Goal: Task Accomplishment & Management: Complete application form

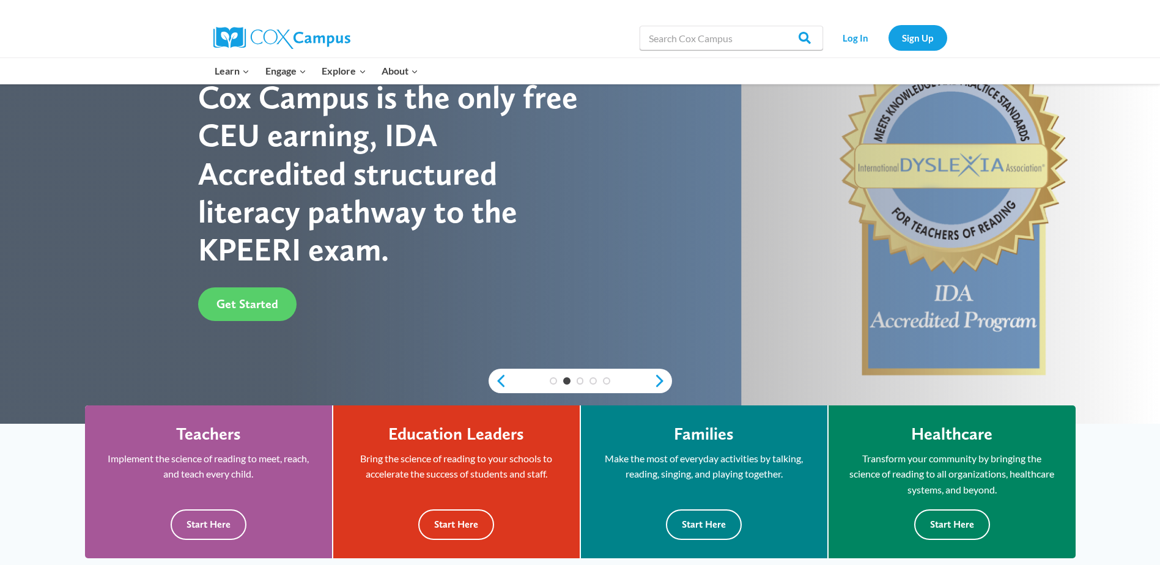
scroll to position [61, 0]
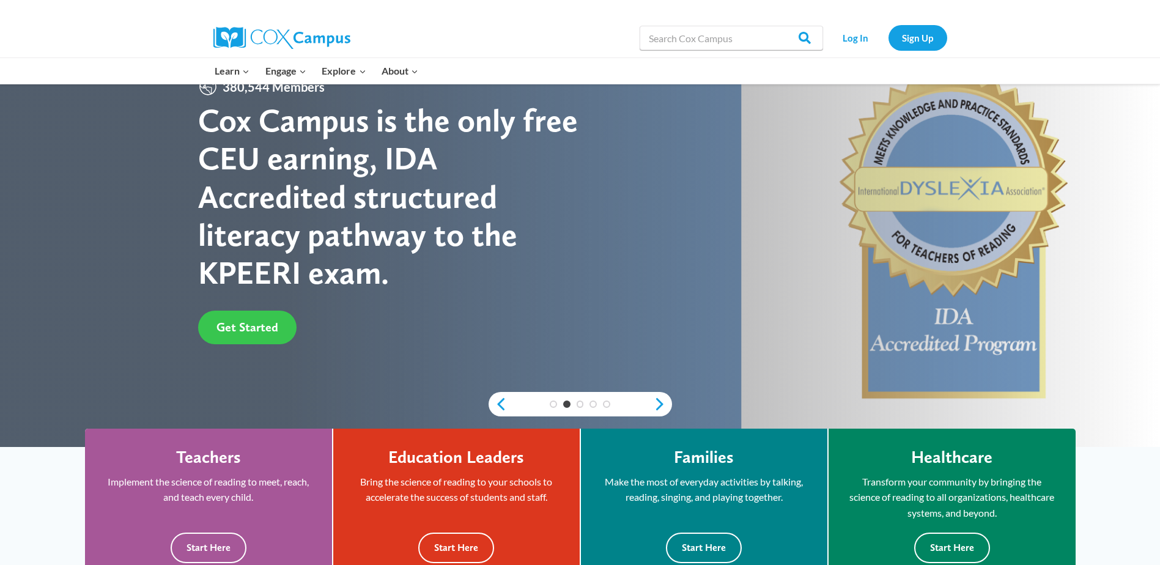
click at [262, 334] on span "Get Started" at bounding box center [247, 327] width 62 height 15
click at [213, 551] on button "Start Here" at bounding box center [209, 548] width 76 height 30
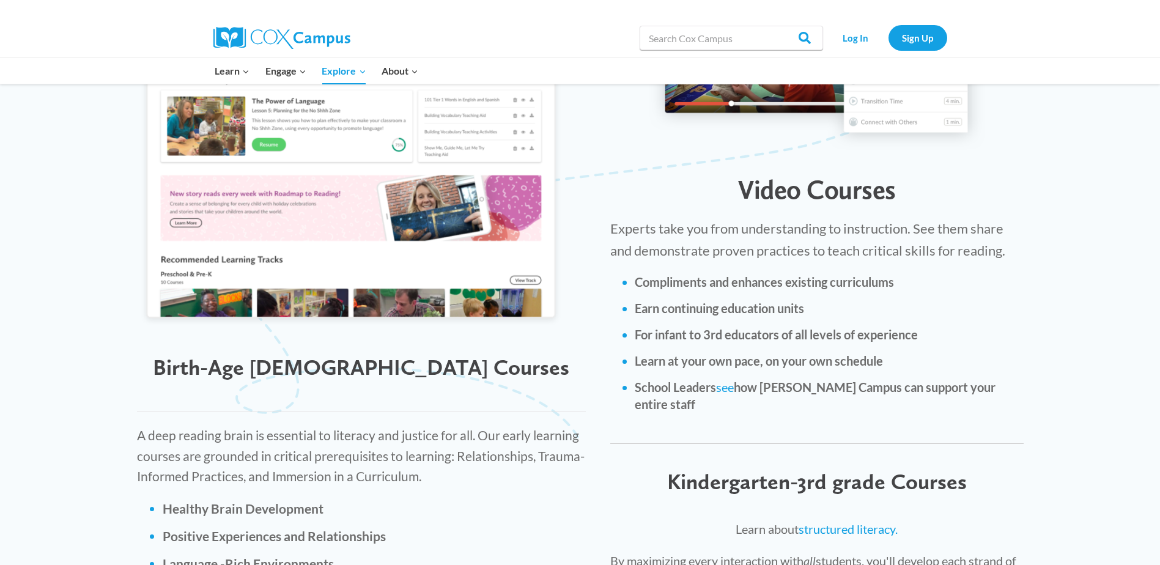
scroll to position [1284, 0]
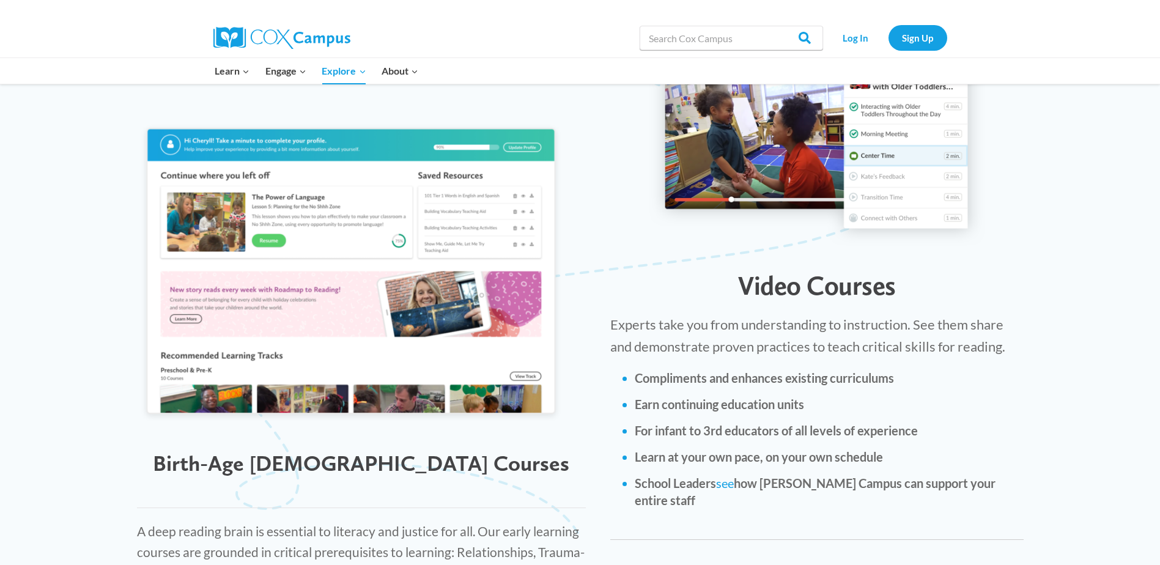
click at [336, 450] on span "Birth-Age [DEMOGRAPHIC_DATA] Courses" at bounding box center [361, 463] width 416 height 26
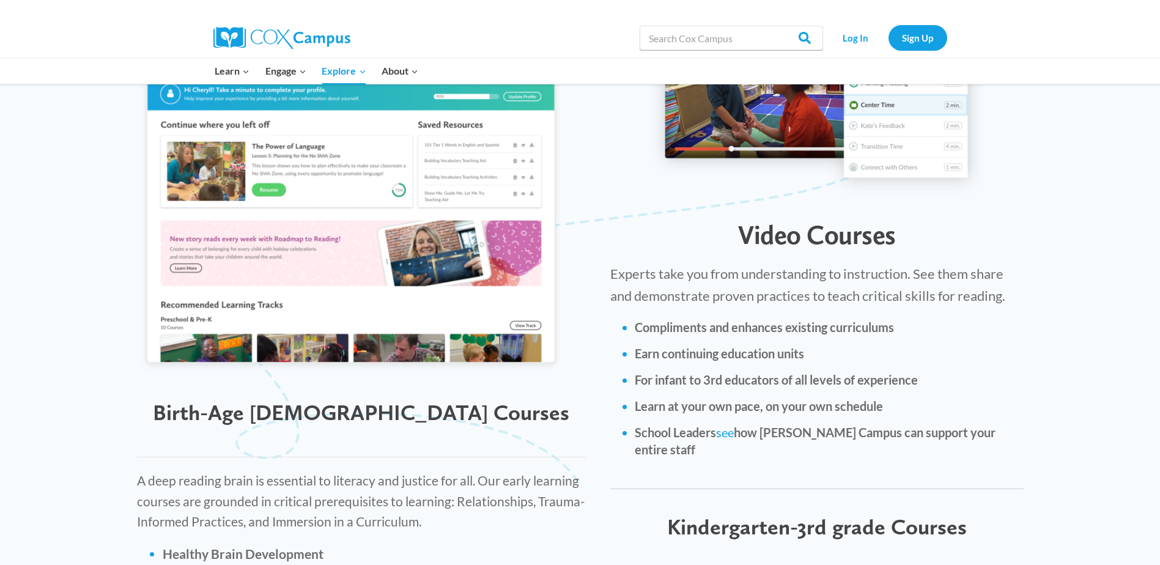
scroll to position [0, 0]
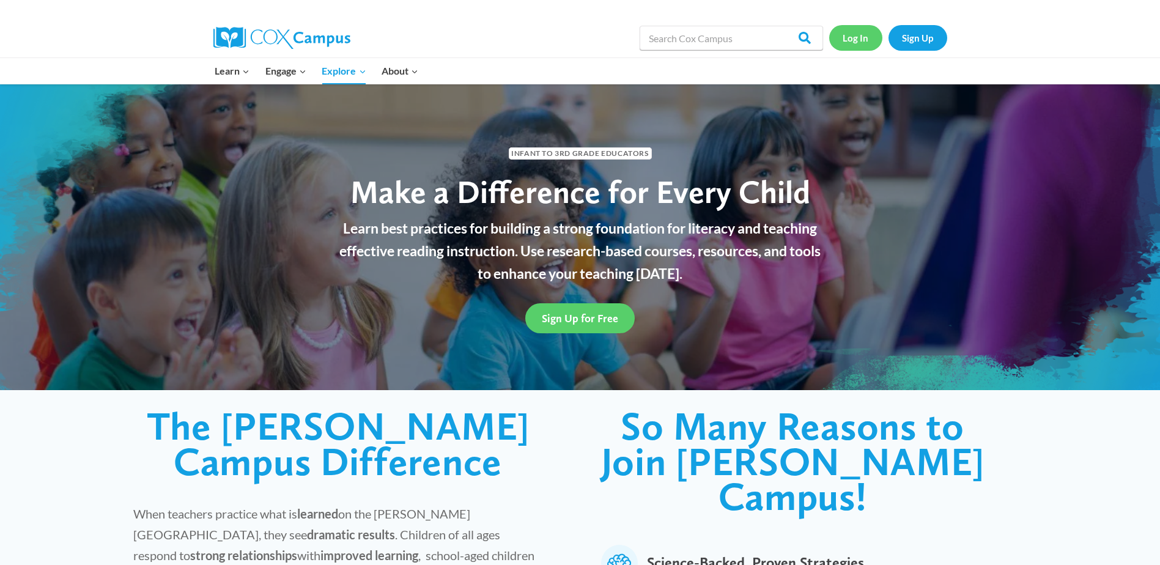
click at [854, 39] on link "Log In" at bounding box center [855, 37] width 53 height 25
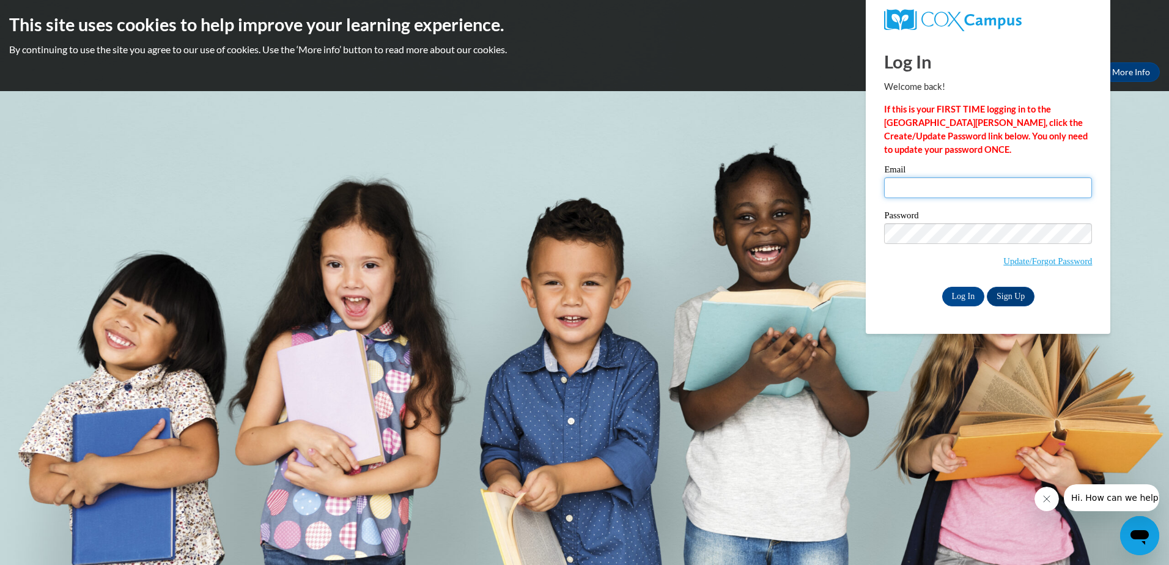
click at [905, 188] on input "Email" at bounding box center [988, 187] width 208 height 21
type input "tracyctill4850@gmail.com"
click at [954, 294] on input "Log In" at bounding box center [963, 297] width 43 height 20
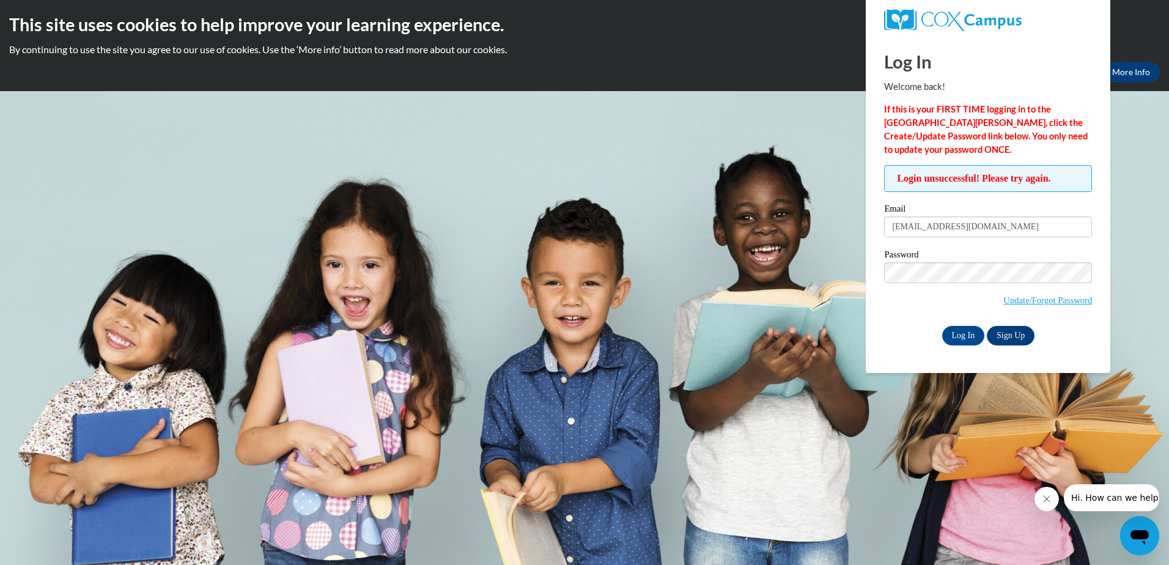
click at [926, 285] on span "Update/Forgot Password" at bounding box center [988, 287] width 208 height 51
click at [955, 331] on input "Log In" at bounding box center [963, 336] width 43 height 20
click at [1026, 300] on link "Update/Forgot Password" at bounding box center [1047, 300] width 89 height 10
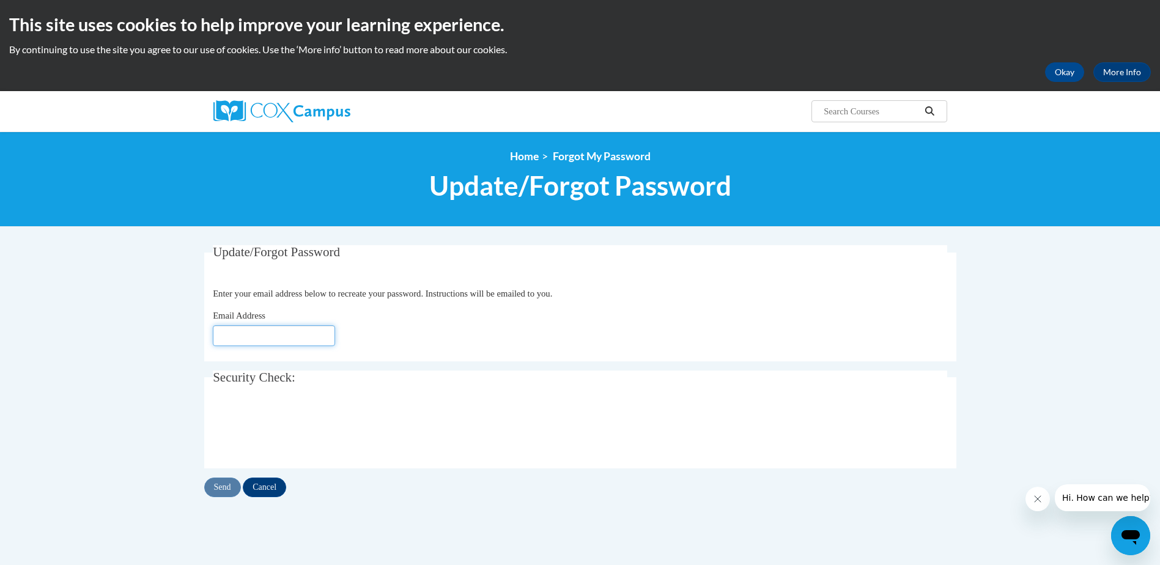
click at [279, 341] on input "Email Address" at bounding box center [274, 335] width 122 height 21
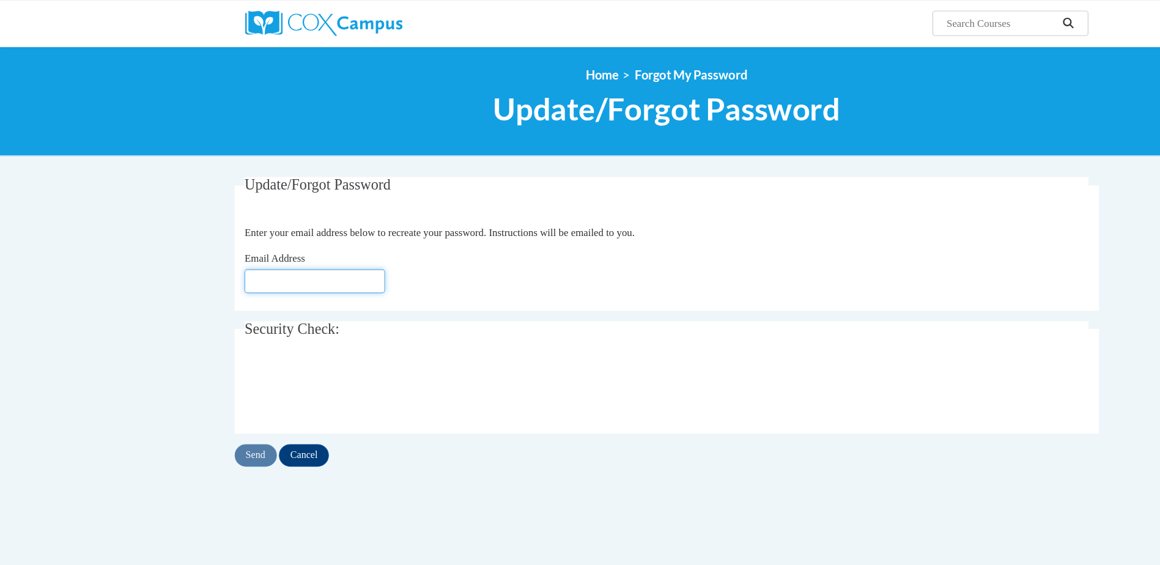
scroll to position [18, 0]
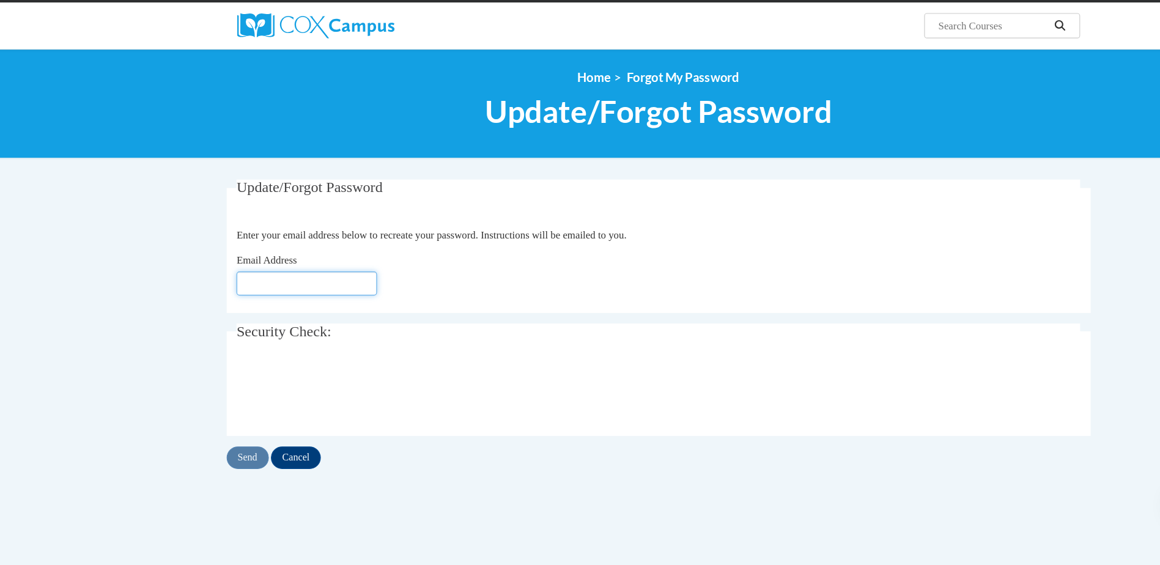
click at [246, 319] on input "Email Address" at bounding box center [274, 318] width 122 height 21
type input "[EMAIL_ADDRESS][DOMAIN_NAME]"
click at [220, 466] on input "Send" at bounding box center [222, 470] width 37 height 20
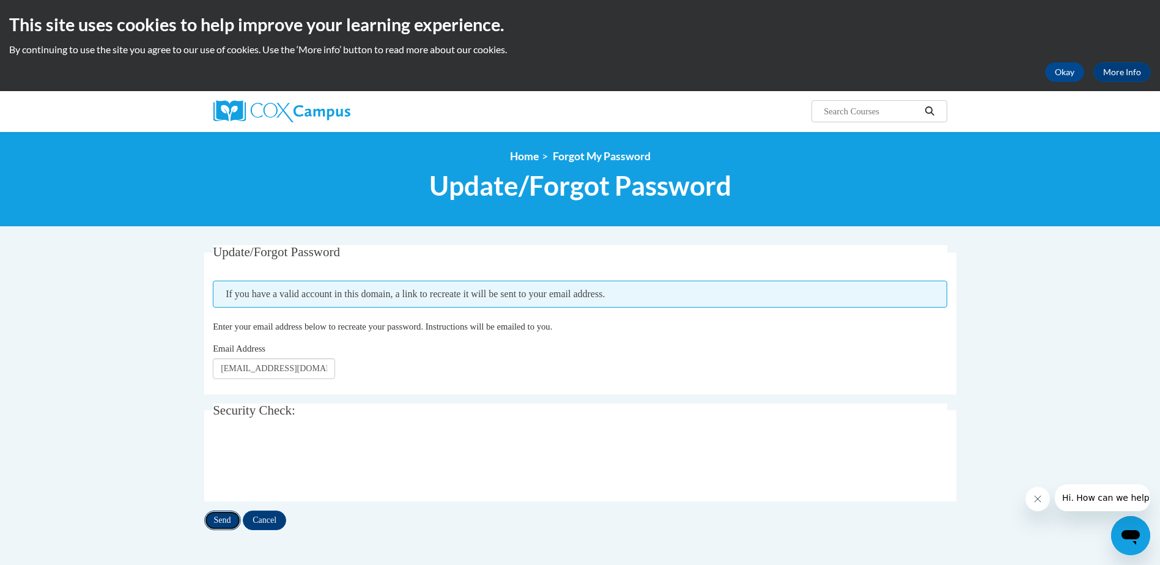
click at [223, 522] on input "Send" at bounding box center [222, 521] width 37 height 20
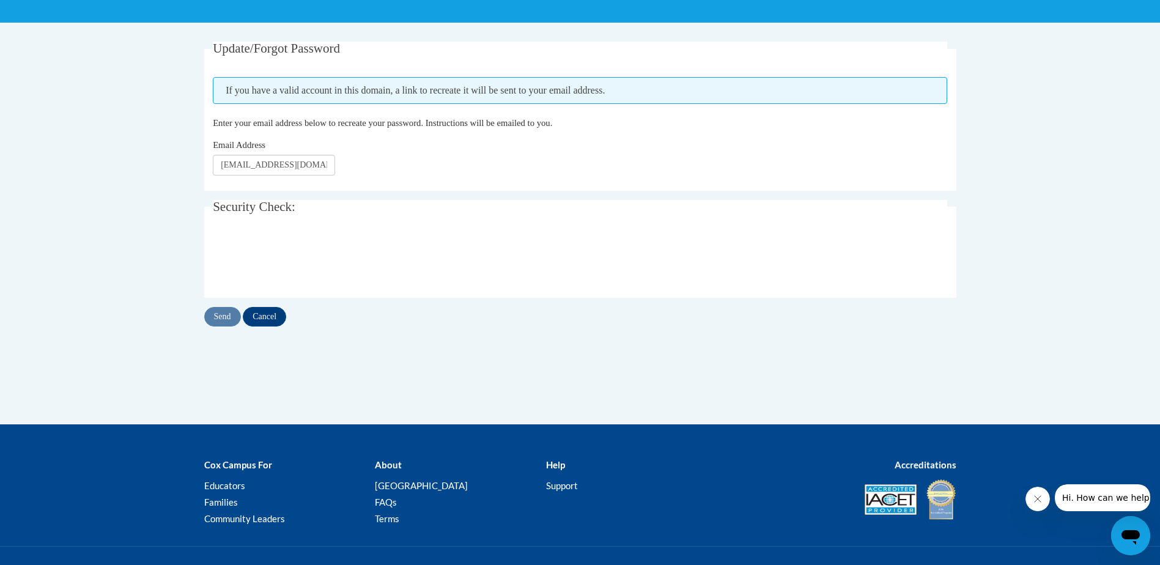
scroll to position [264, 0]
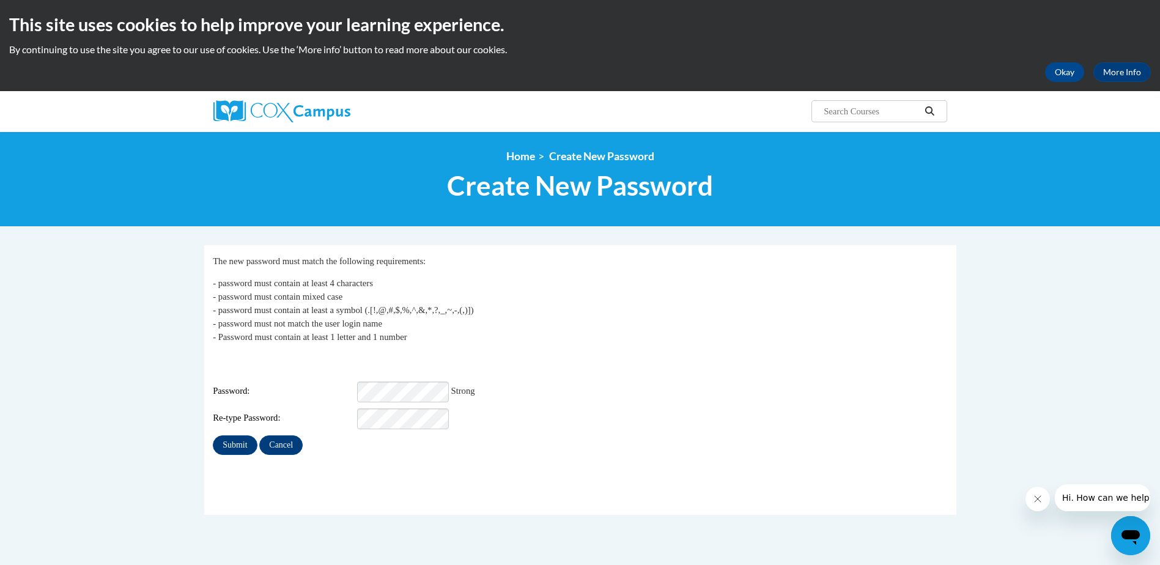
click at [734, 423] on div "My Password The new password must match the following requirements: - password …" at bounding box center [580, 354] width 734 height 201
click at [231, 435] on input "Submit" at bounding box center [235, 445] width 44 height 20
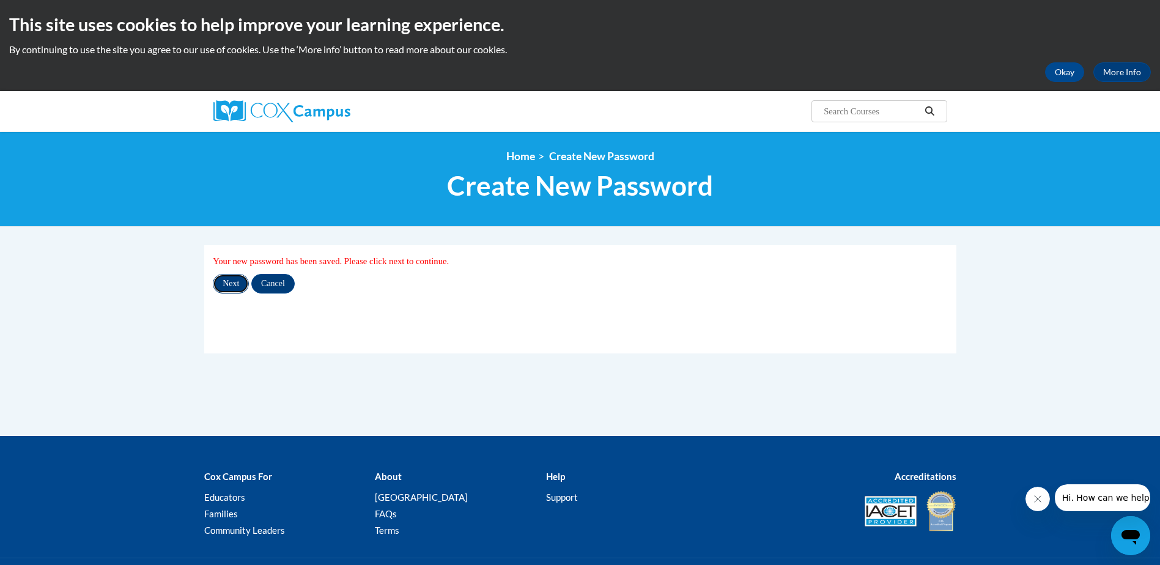
click at [235, 278] on input "Next" at bounding box center [231, 284] width 36 height 20
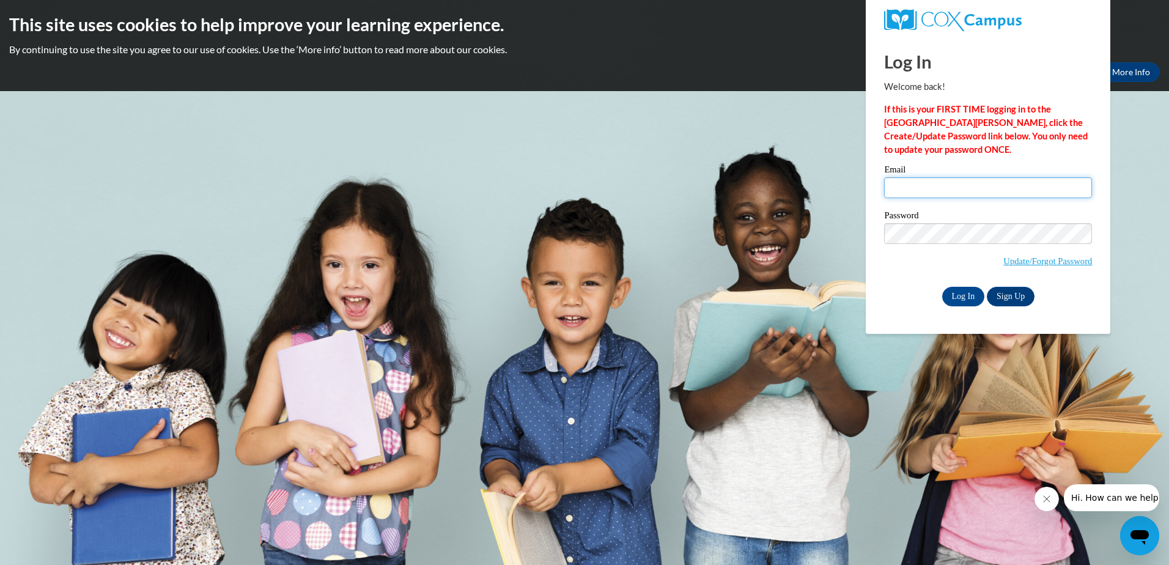
click at [925, 185] on input "Email" at bounding box center [988, 187] width 208 height 21
type input "tracyctill4850@gmail.com"
click at [1129, 203] on body "This site uses cookies to help improve your learning experience. By continuing …" at bounding box center [584, 282] width 1169 height 565
click at [1129, 221] on body "This site uses cookies to help improve your learning experience. By continuing …" at bounding box center [584, 282] width 1169 height 565
click at [956, 297] on input "Log In" at bounding box center [963, 297] width 43 height 20
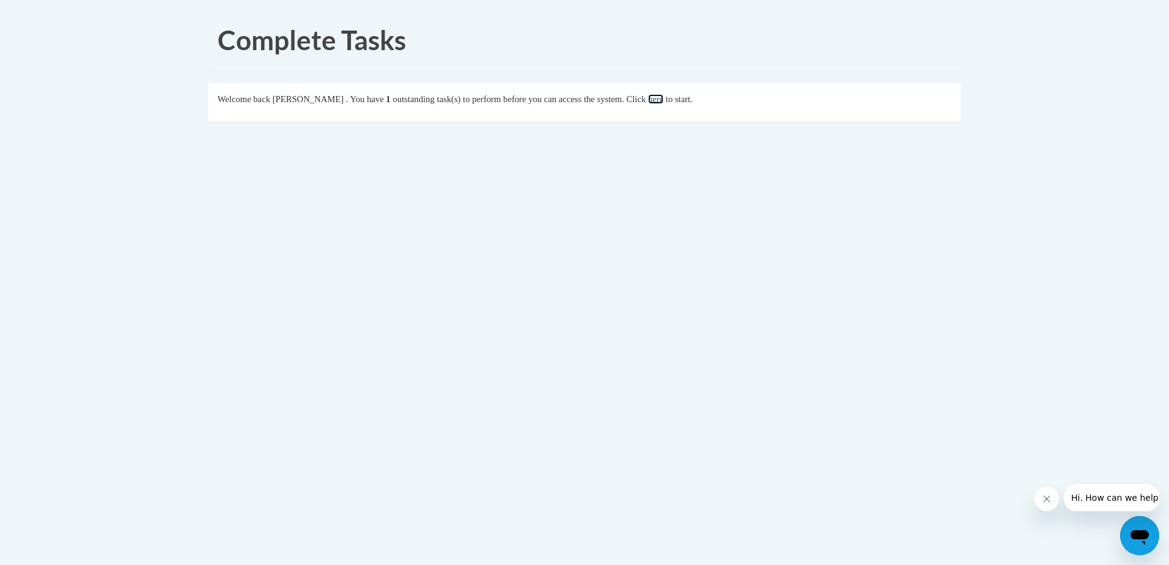
click at [663, 97] on link "here" at bounding box center [655, 99] width 15 height 10
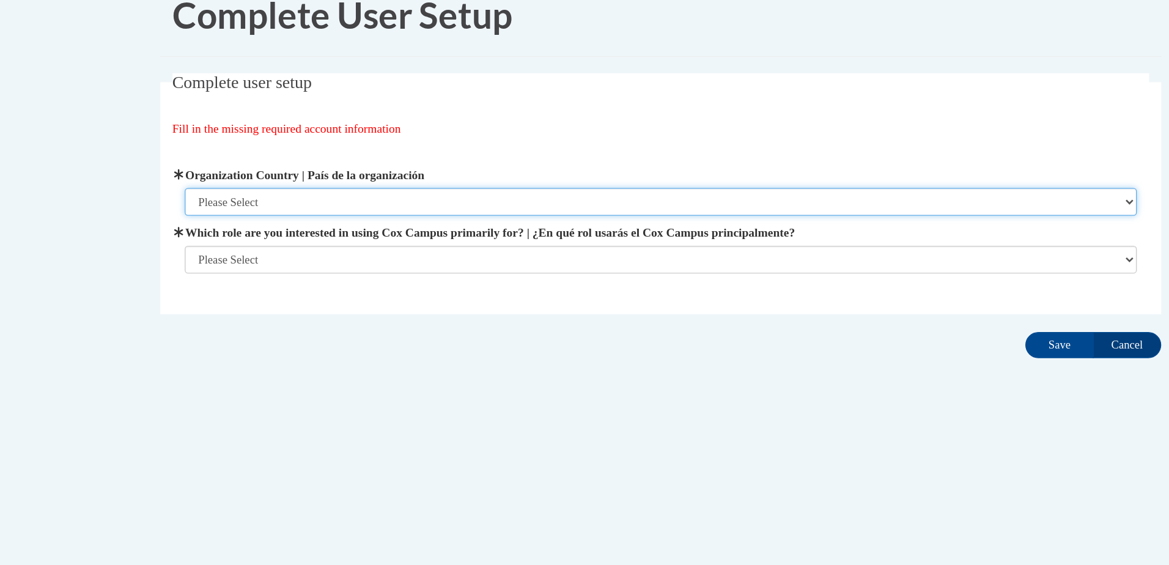
click at [936, 177] on select "Please Select [GEOGRAPHIC_DATA] | [GEOGRAPHIC_DATA] Outside of [GEOGRAPHIC_DATA…" at bounding box center [585, 180] width 716 height 21
click at [934, 182] on select "Please Select [GEOGRAPHIC_DATA] | [GEOGRAPHIC_DATA] Outside of [GEOGRAPHIC_DATA…" at bounding box center [585, 180] width 716 height 21
click at [308, 176] on select "Please Select [GEOGRAPHIC_DATA] | [GEOGRAPHIC_DATA] Outside of [GEOGRAPHIC_DATA…" at bounding box center [585, 180] width 716 height 21
click at [936, 180] on select "Please Select [GEOGRAPHIC_DATA] | [GEOGRAPHIC_DATA] Outside of [GEOGRAPHIC_DATA…" at bounding box center [585, 180] width 716 height 21
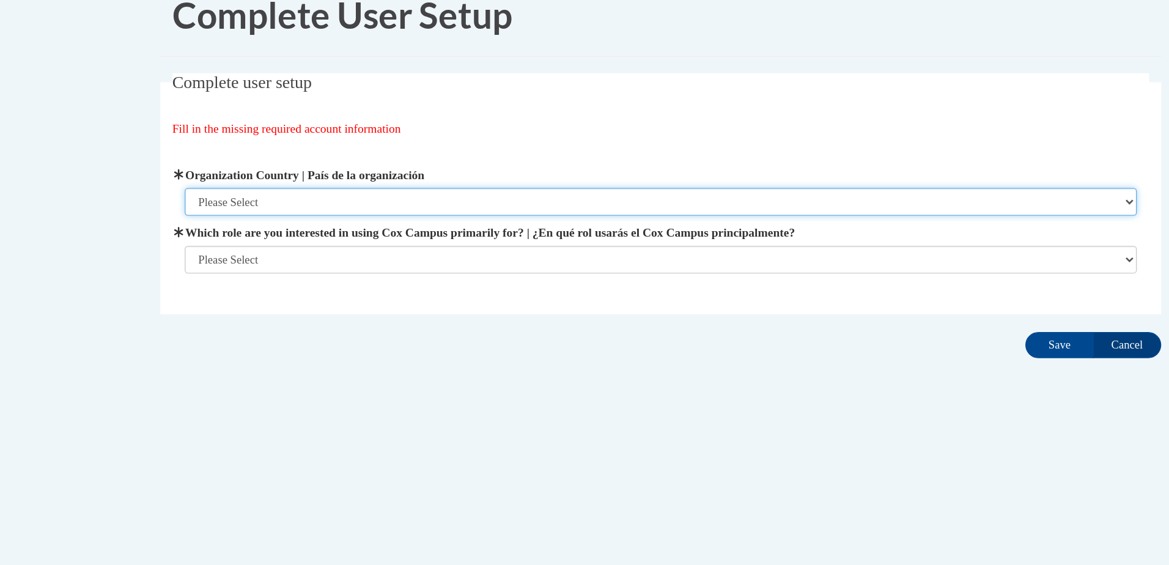
drag, startPoint x: 615, startPoint y: 180, endPoint x: 903, endPoint y: 178, distance: 288.0
click at [901, 178] on select "Please Select [GEOGRAPHIC_DATA] | [GEOGRAPHIC_DATA] Outside of [GEOGRAPHIC_DATA…" at bounding box center [585, 180] width 716 height 21
click at [935, 180] on select "Please Select [GEOGRAPHIC_DATA] | [GEOGRAPHIC_DATA] Outside of [GEOGRAPHIC_DATA…" at bounding box center [585, 180] width 716 height 21
click at [937, 176] on select "Please Select [GEOGRAPHIC_DATA] | [GEOGRAPHIC_DATA] Outside of [GEOGRAPHIC_DATA…" at bounding box center [585, 180] width 716 height 21
select select "ad49bcad-a171-4b2e-b99c-48b446064914"
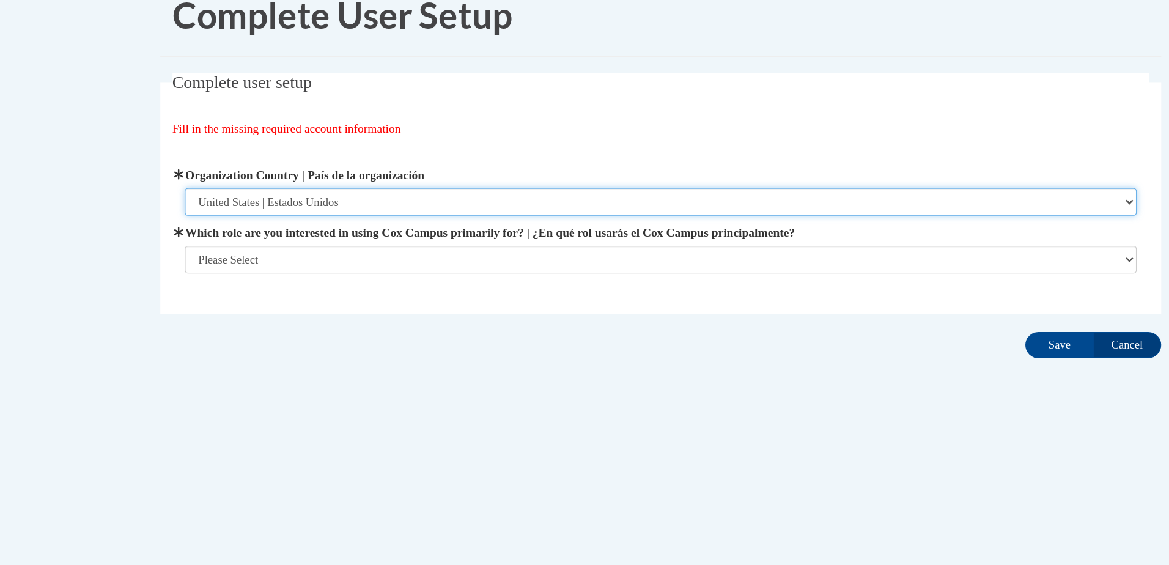
click at [227, 170] on select "Please Select [GEOGRAPHIC_DATA] | [GEOGRAPHIC_DATA] Outside of [GEOGRAPHIC_DATA…" at bounding box center [585, 180] width 716 height 21
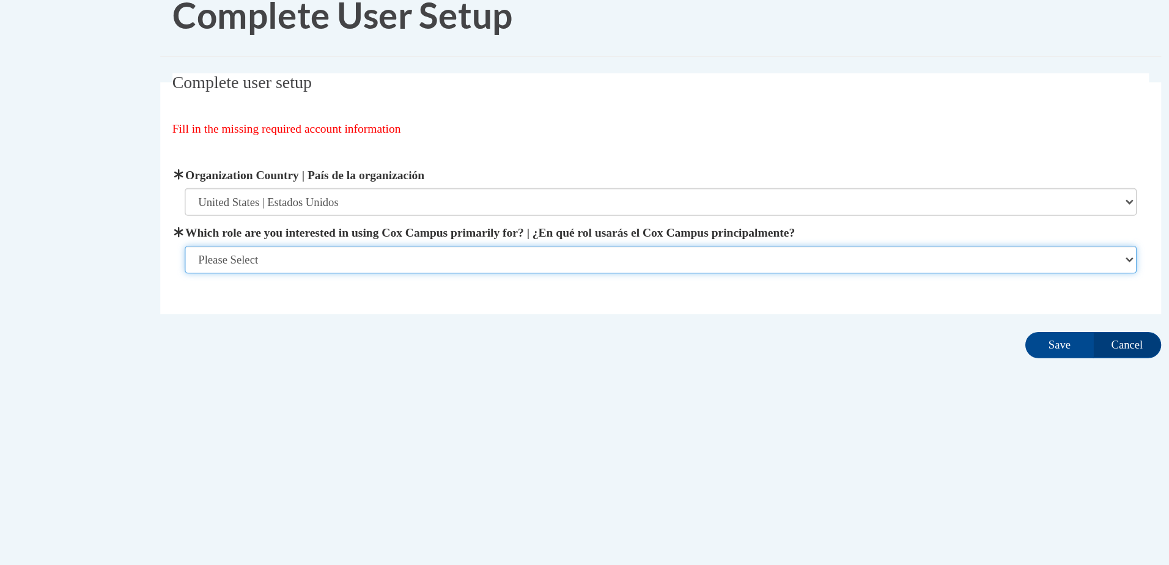
click at [936, 223] on select "Please Select College/University | Colegio/Universidad Community/Nonprofit Part…" at bounding box center [585, 223] width 716 height 21
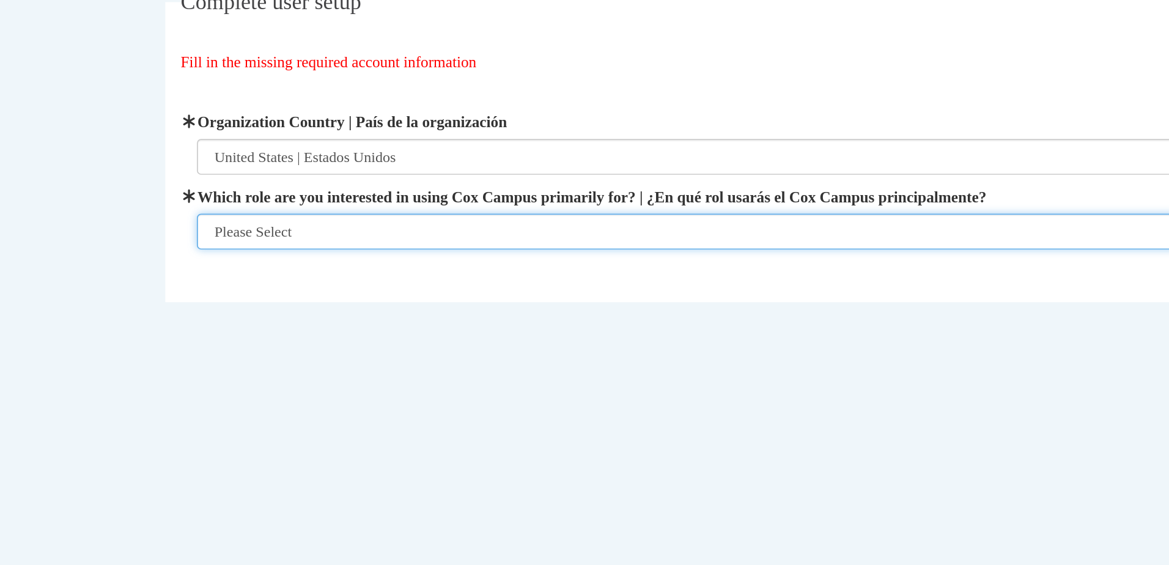
click at [788, 226] on select "Please Select College/University | Colegio/Universidad Community/Nonprofit Part…" at bounding box center [585, 223] width 716 height 21
click at [227, 213] on select "Please Select College/University | Colegio/Universidad Community/Nonprofit Part…" at bounding box center [585, 223] width 716 height 21
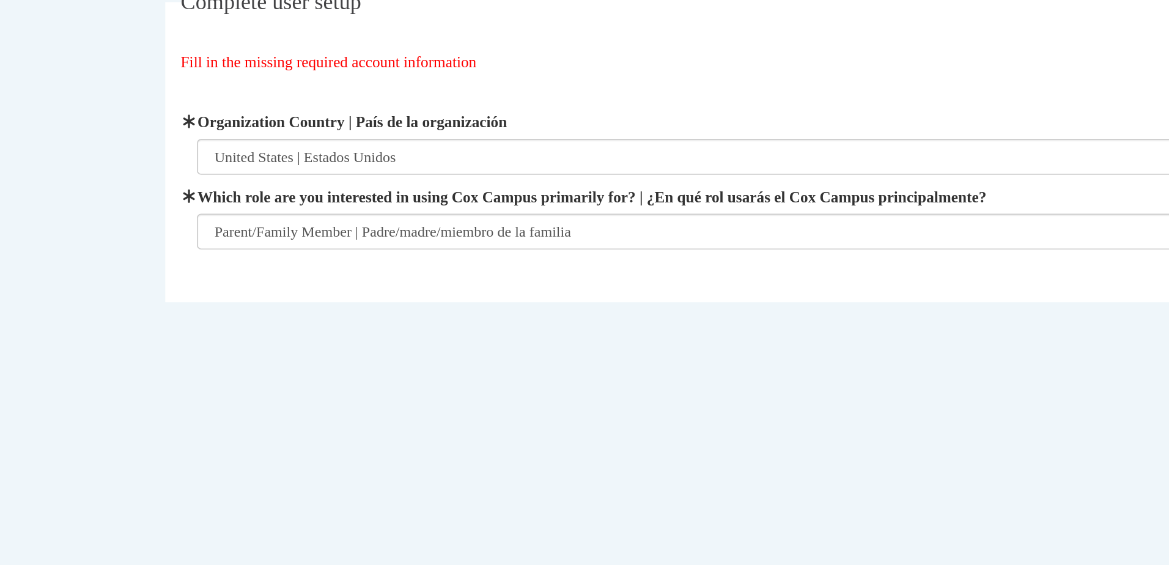
click at [314, 266] on div "Complete user setup Fill in the missing required account information User Profi…" at bounding box center [584, 193] width 770 height 219
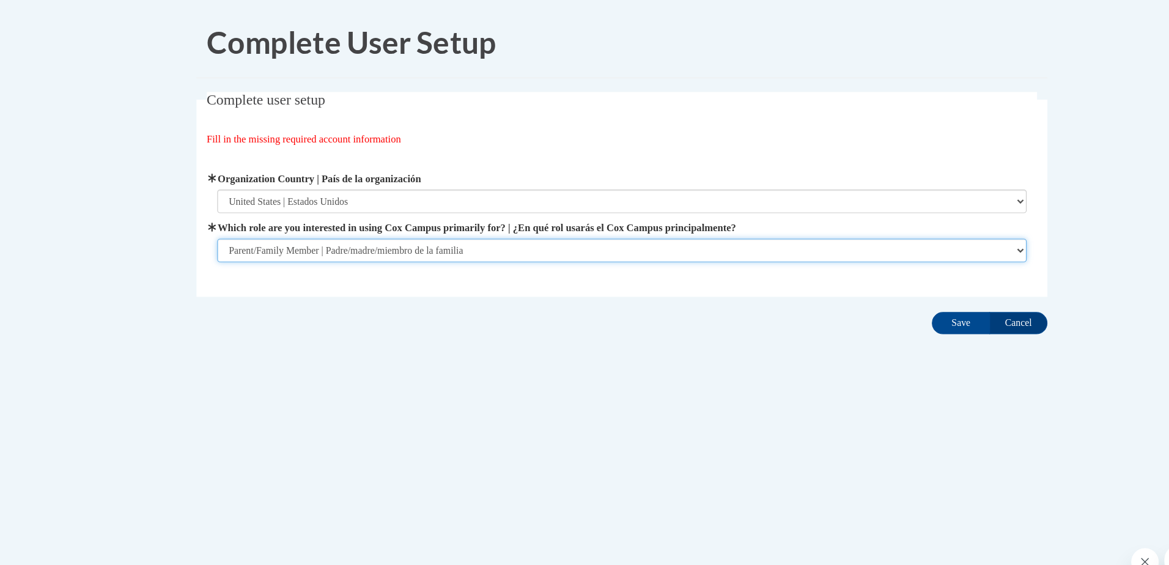
click at [930, 231] on select "Please Select College/University | Colegio/Universidad Community/Nonprofit Part…" at bounding box center [585, 223] width 716 height 21
select select "fbf2d438-af2f-41f8-98f1-81c410e29de3"
click at [227, 234] on select "Please Select College/University | Colegio/Universidad Community/Nonprofit Part…" at bounding box center [585, 223] width 716 height 21
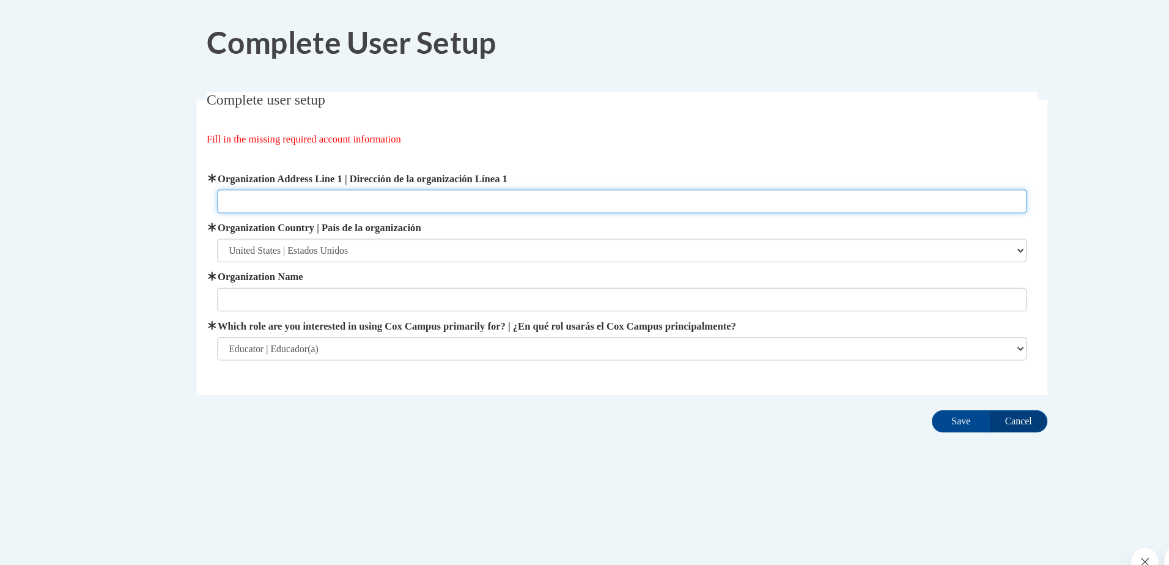
click at [376, 185] on input "Organization Address Line 1 | Dirección de la organización Línea 1" at bounding box center [585, 180] width 716 height 21
type input "1530 [GEOGRAPHIC_DATA]"
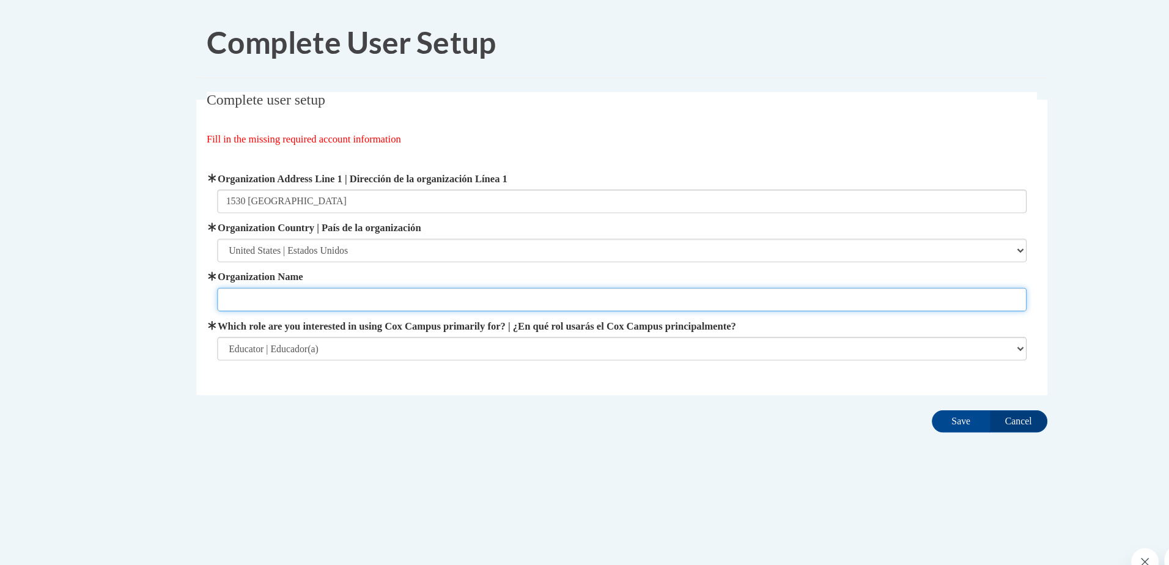
type input "Pure Genius Childcare"
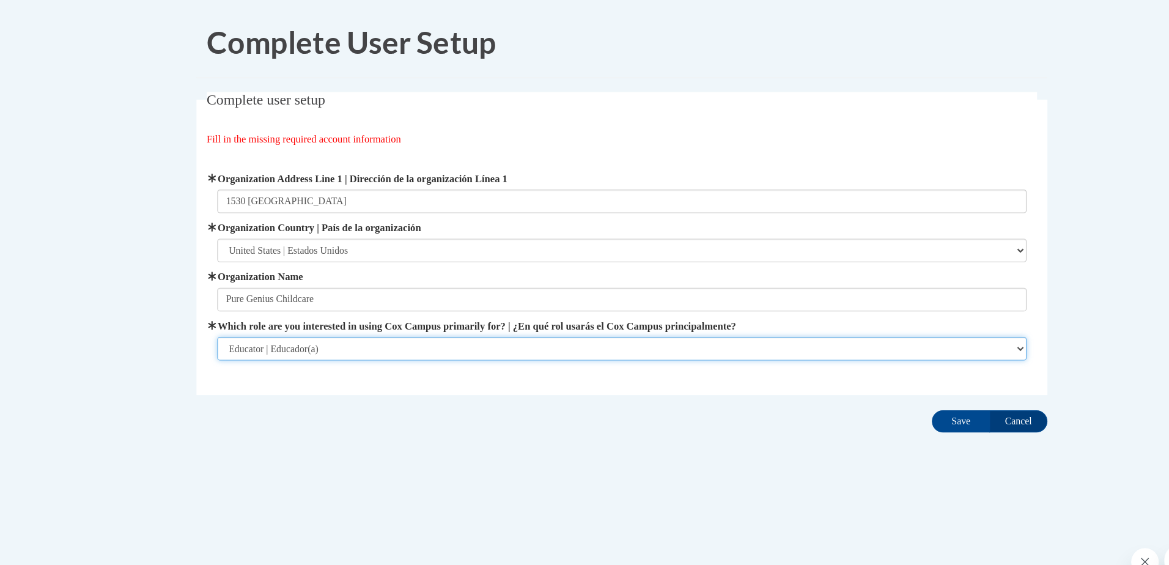
click at [934, 312] on select "Please Select College/University | Colegio/Universidad Community/Nonprofit Part…" at bounding box center [585, 310] width 716 height 21
click at [936, 459] on div "Complete User Setup Complete user setup Fill in the missing required account in…" at bounding box center [584, 235] width 770 height 453
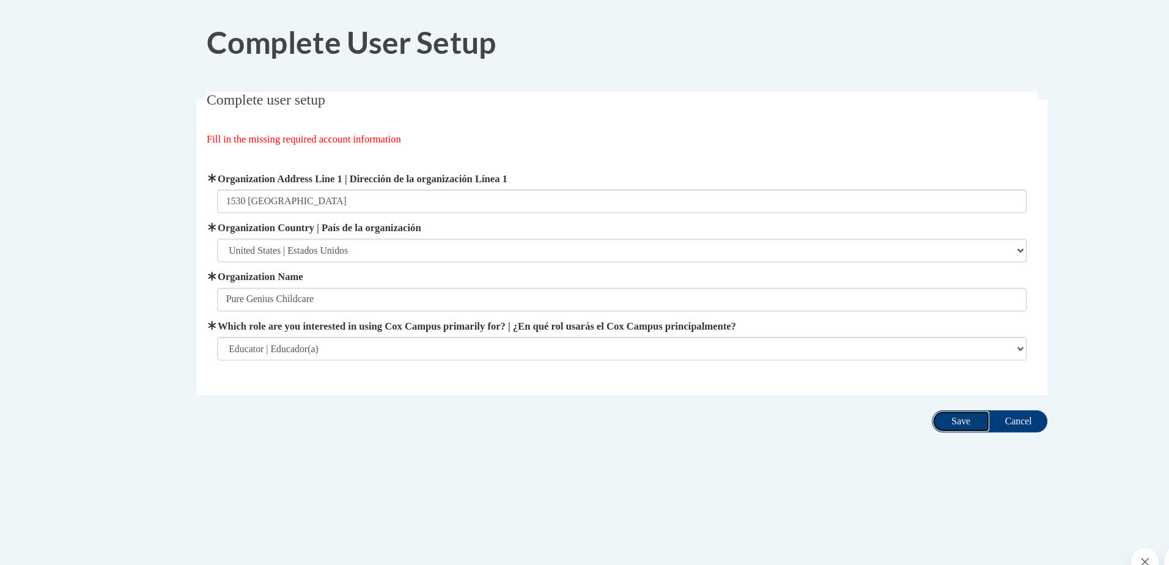
click at [882, 377] on input "Save" at bounding box center [884, 375] width 51 height 20
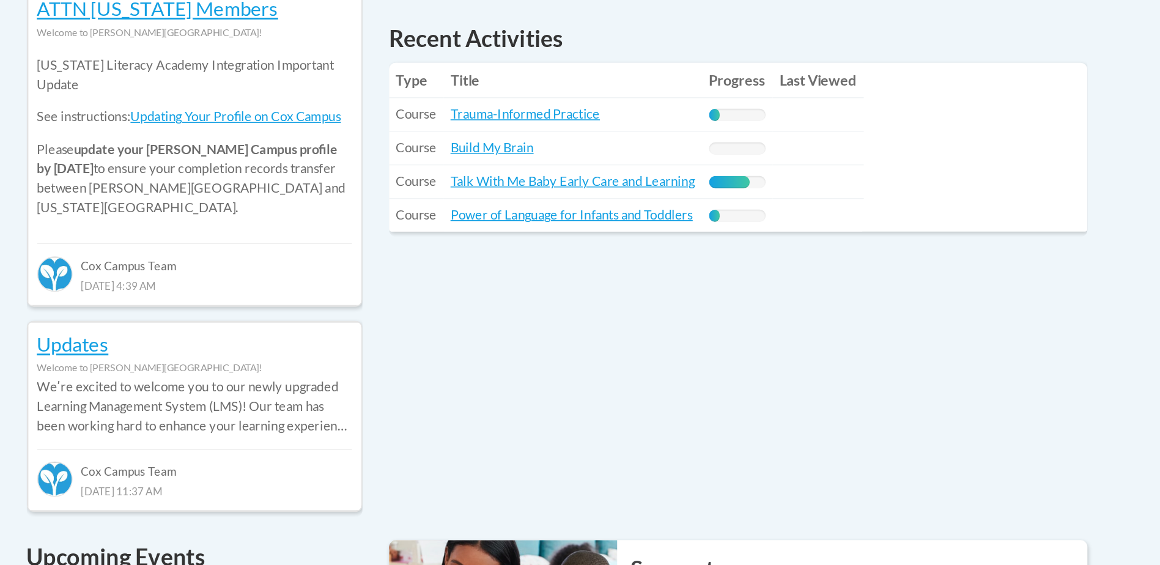
scroll to position [578, 0]
click at [653, 127] on link "Talk With Me Baby Early Care and Learning" at bounding box center [591, 125] width 169 height 10
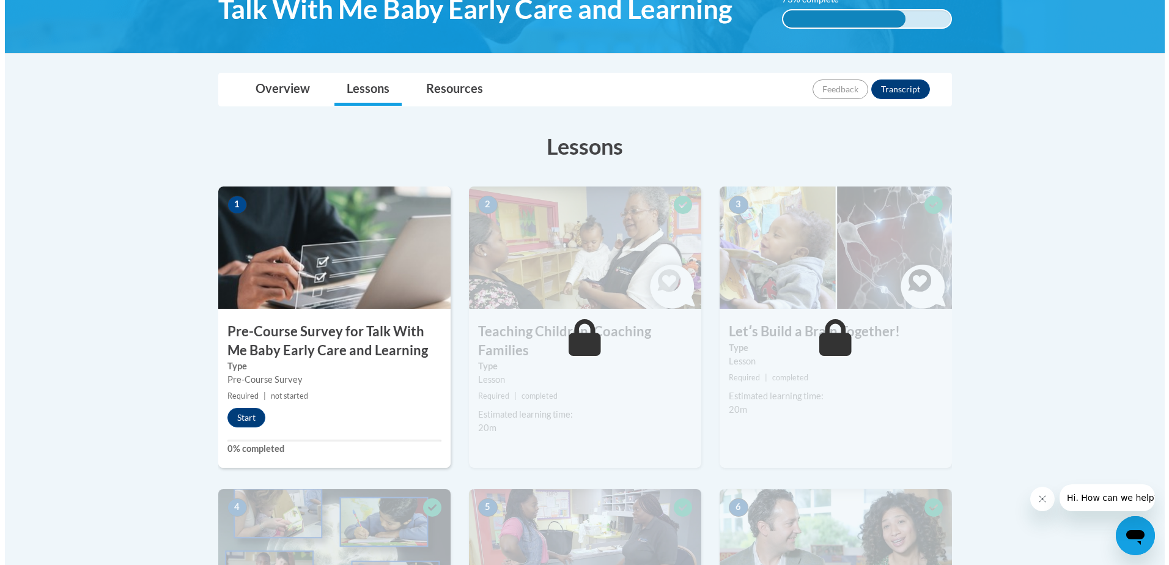
scroll to position [225, 0]
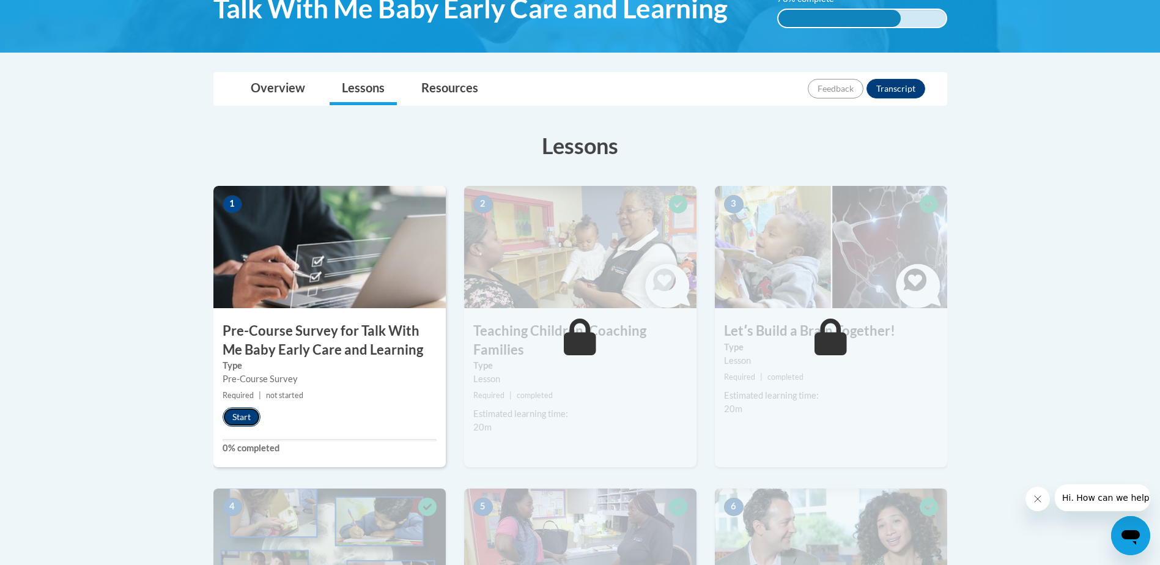
click at [253, 421] on button "Start" at bounding box center [242, 417] width 38 height 20
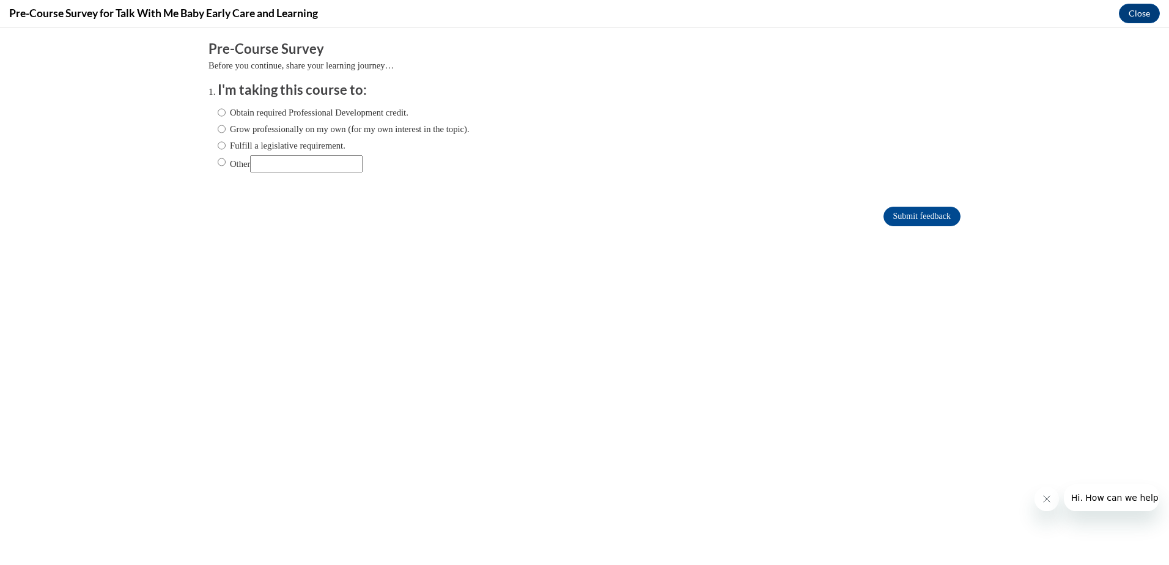
scroll to position [0, 0]
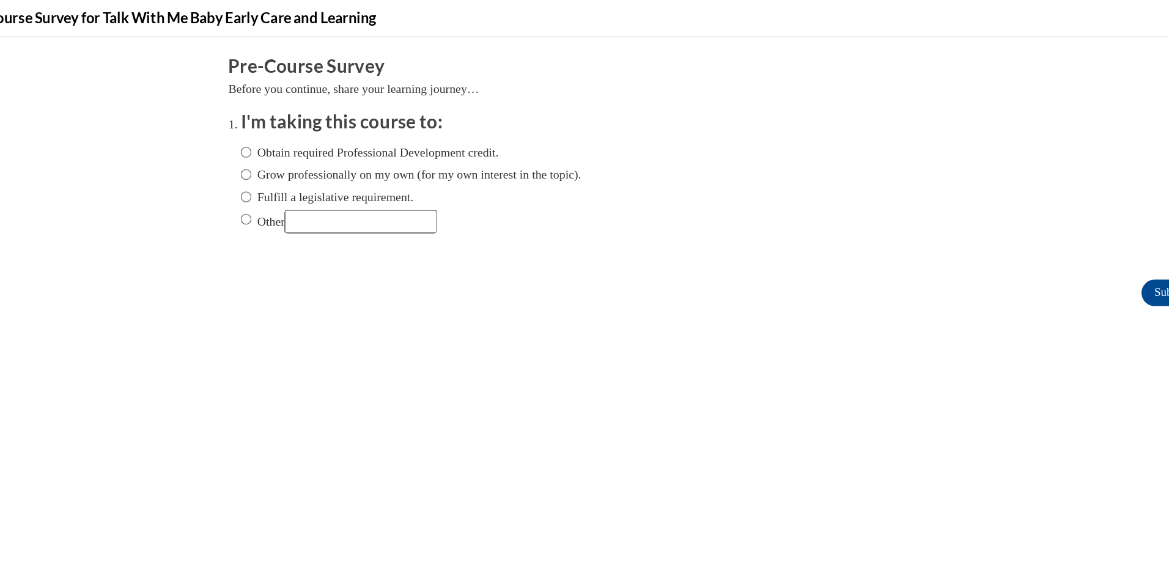
click at [164, 128] on input "Obtain required Professional Development credit." at bounding box center [168, 121] width 8 height 13
radio input "true"
click at [836, 224] on input "Submit feedback" at bounding box center [868, 226] width 77 height 20
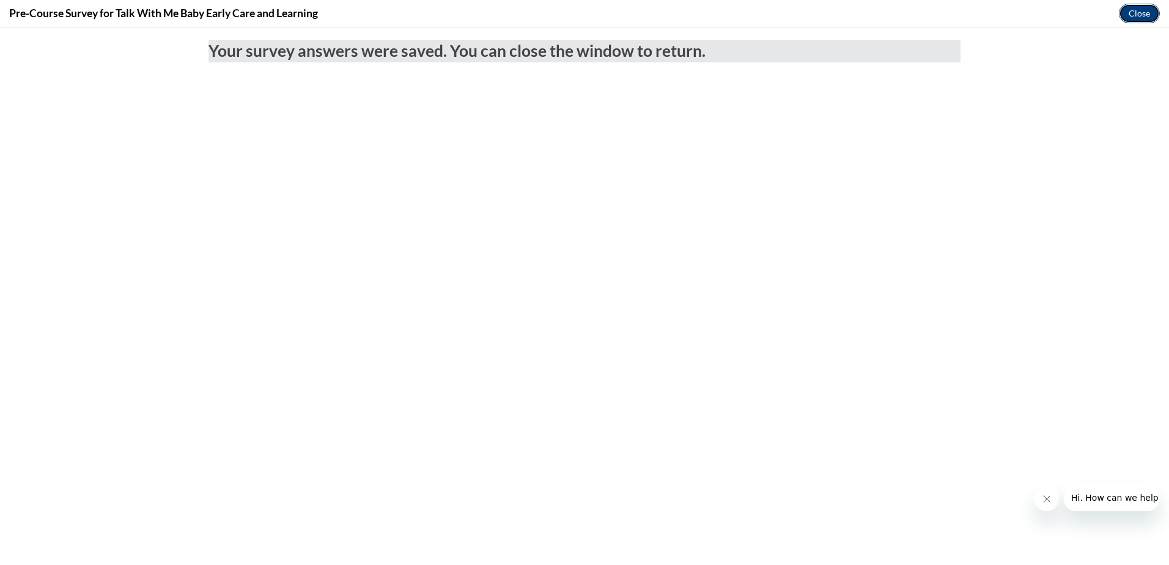
click at [1145, 17] on button "Close" at bounding box center [1139, 14] width 41 height 20
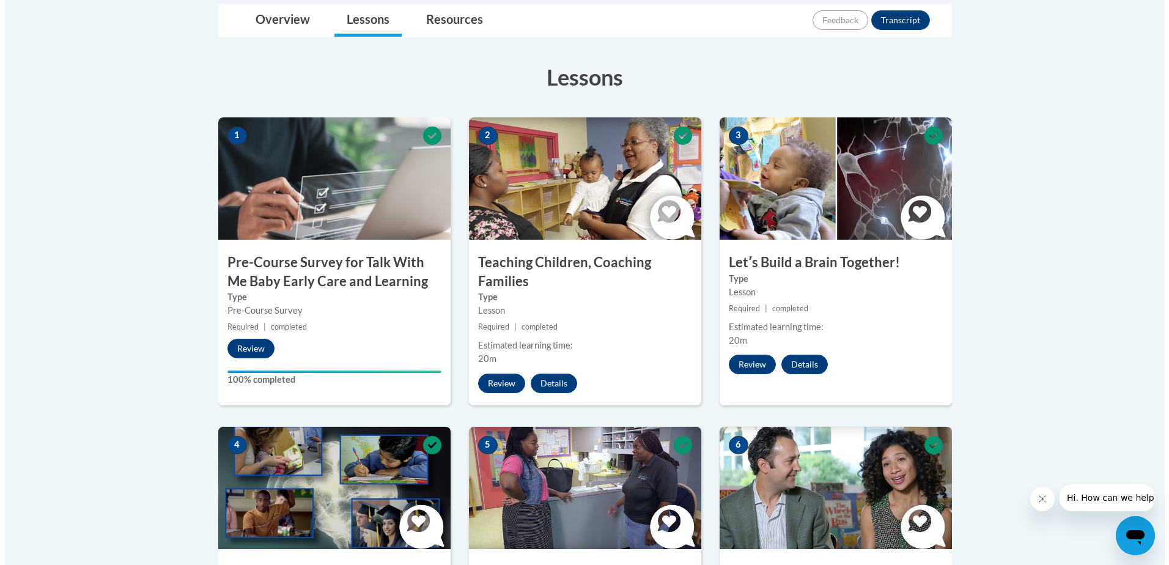
scroll to position [294, 0]
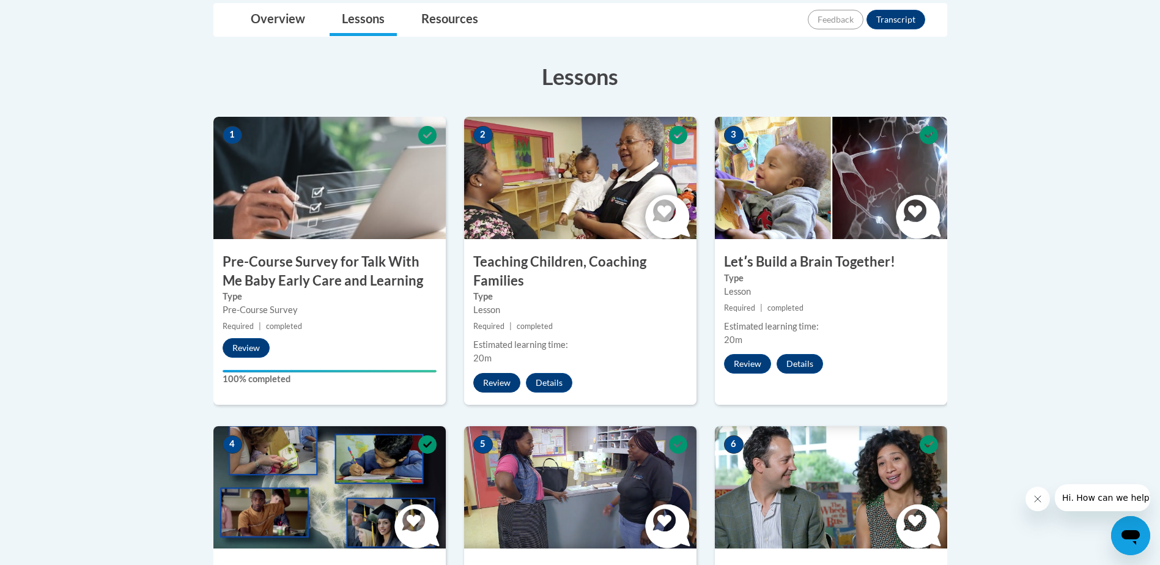
click at [502, 383] on button "Review" at bounding box center [496, 383] width 47 height 20
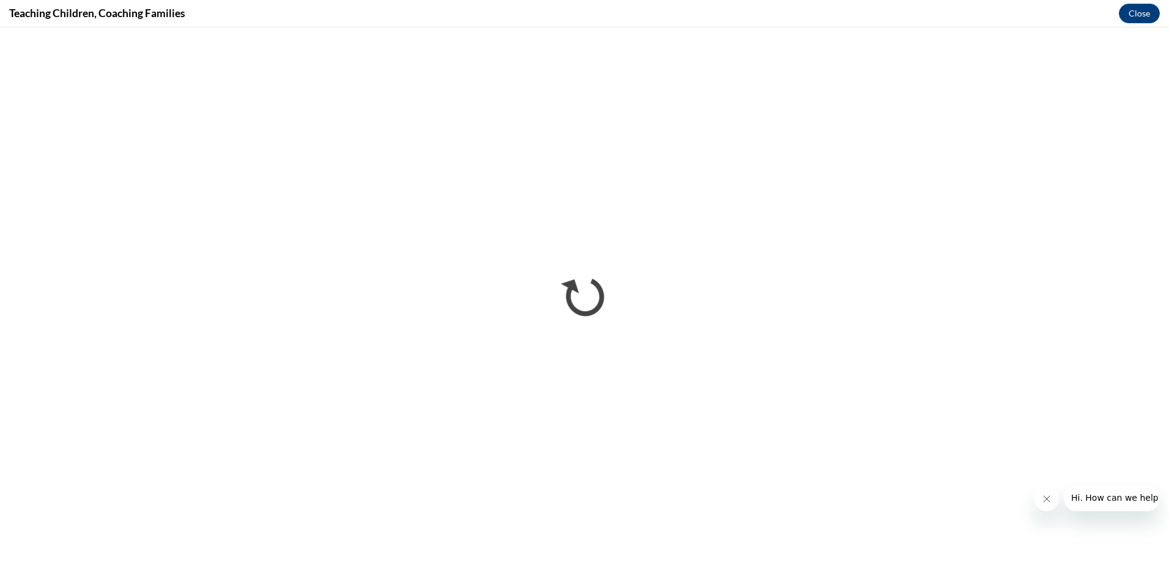
scroll to position [0, 0]
click at [1143, 15] on button "Close" at bounding box center [1139, 14] width 41 height 20
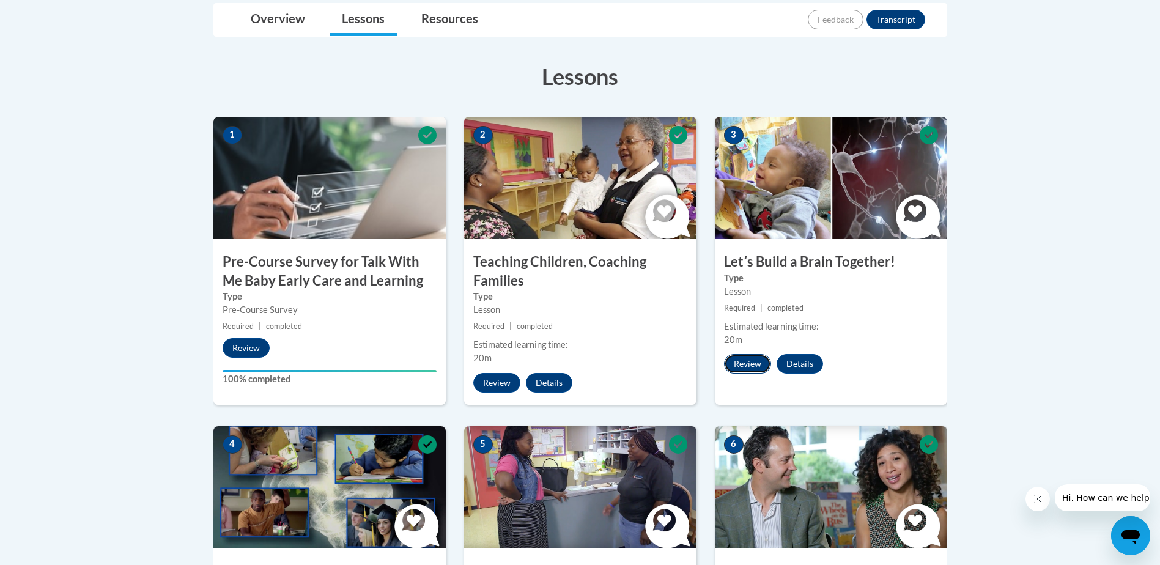
click at [758, 366] on button "Review" at bounding box center [747, 364] width 47 height 20
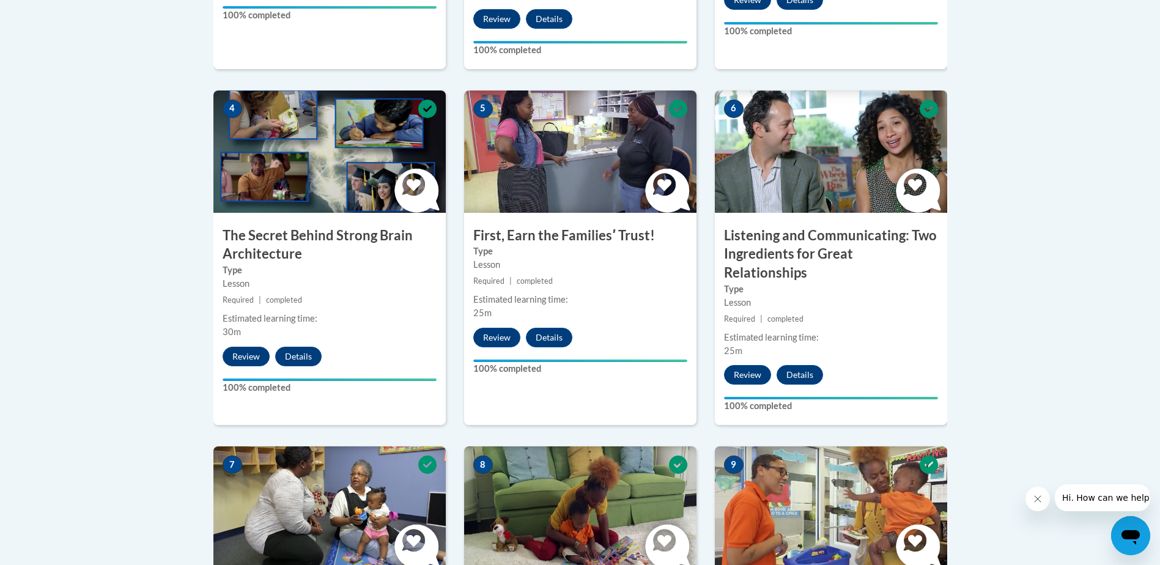
scroll to position [689, 0]
